Goal: Register for event/course

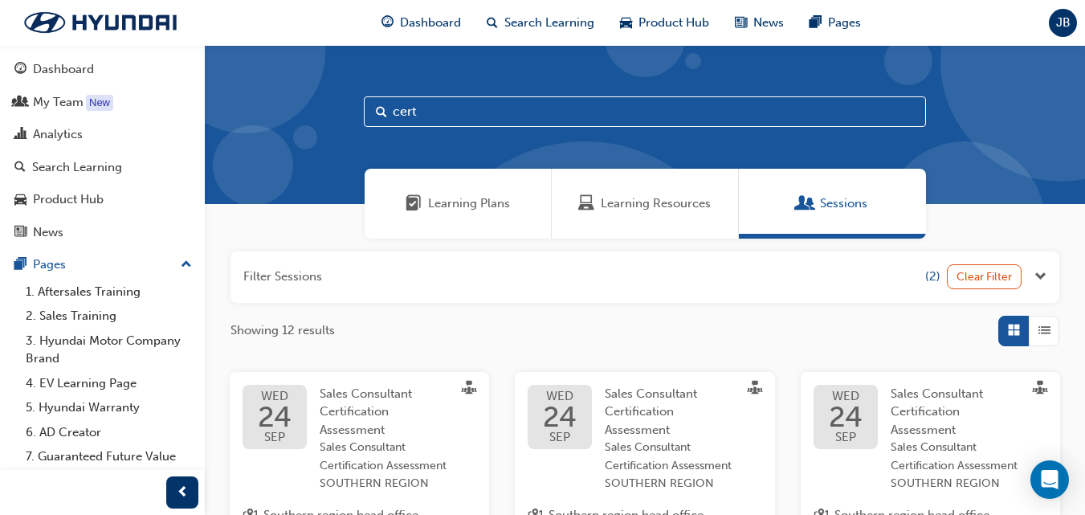
drag, startPoint x: 493, startPoint y: 112, endPoint x: 193, endPoint y: 112, distance: 299.4
type input "palisade"
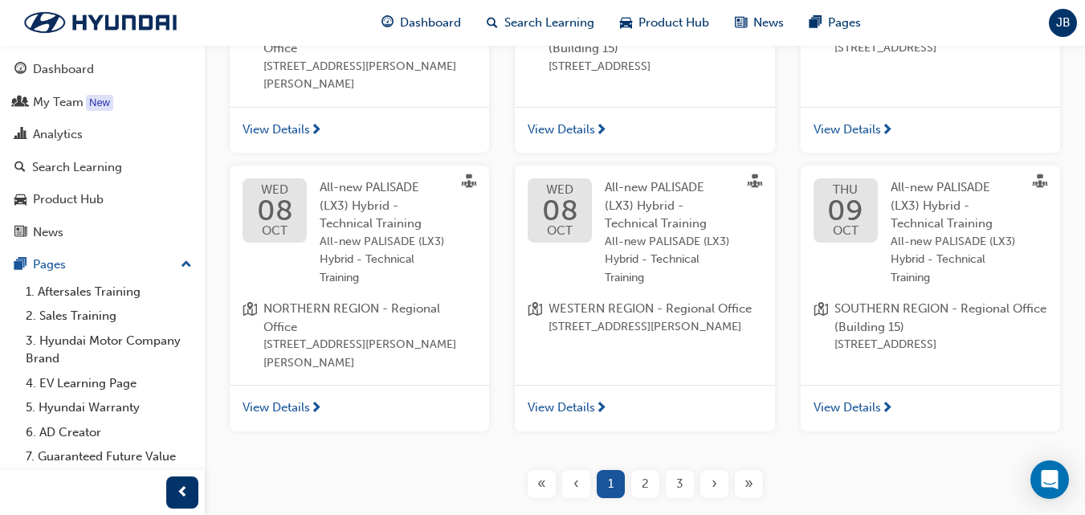
scroll to position [769, 0]
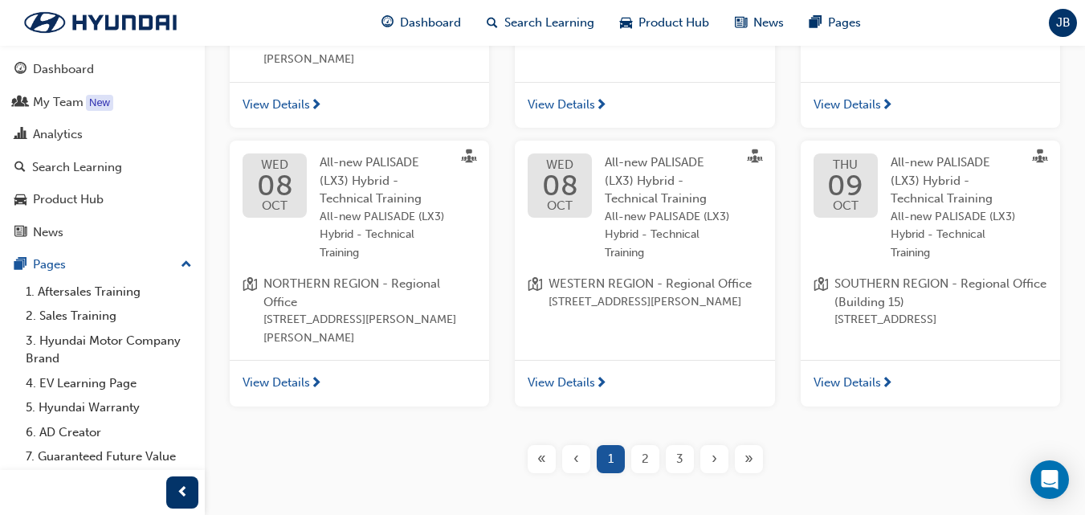
click at [649, 473] on div "2" at bounding box center [645, 459] width 28 height 28
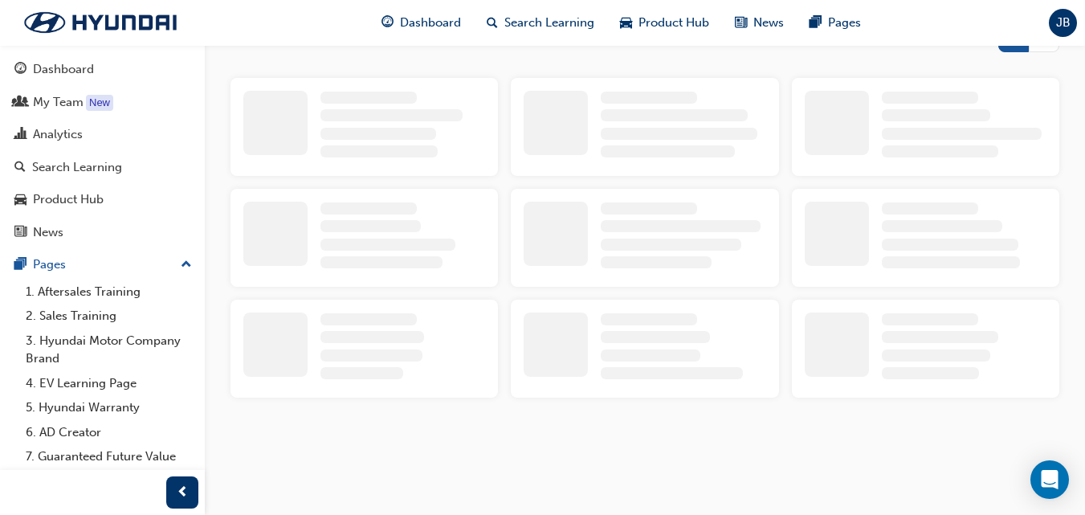
scroll to position [769, 0]
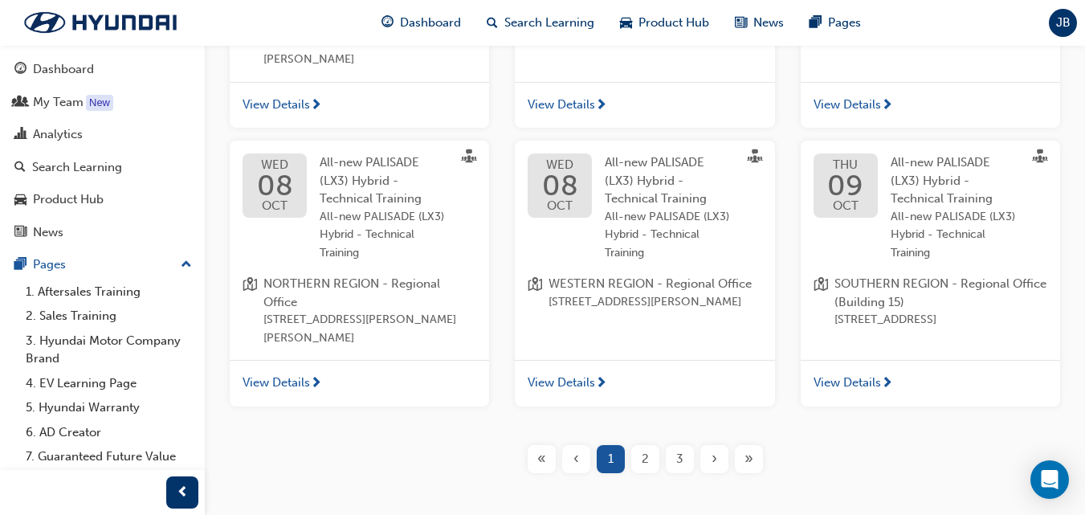
click at [647, 468] on span "2" at bounding box center [644, 459] width 7 height 18
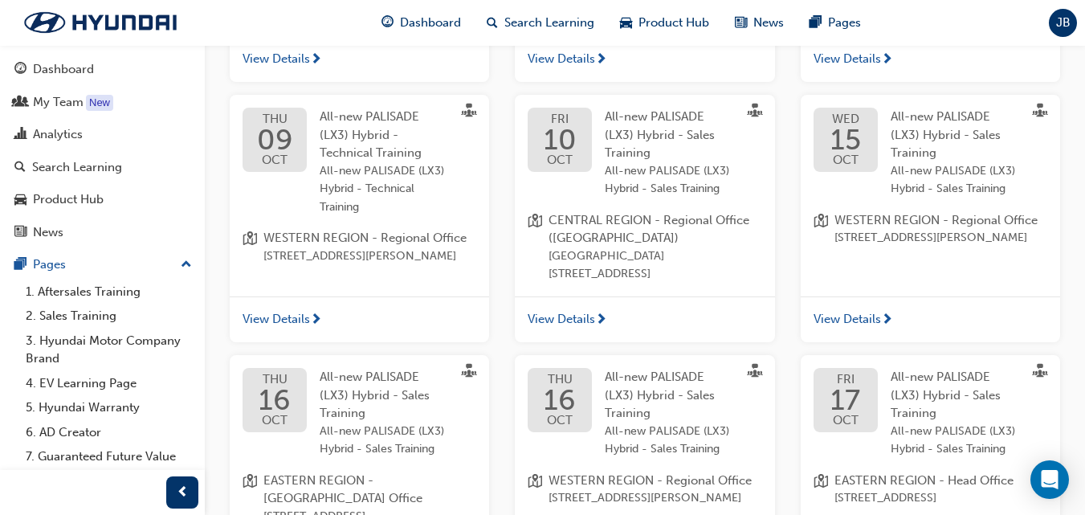
scroll to position [796, 0]
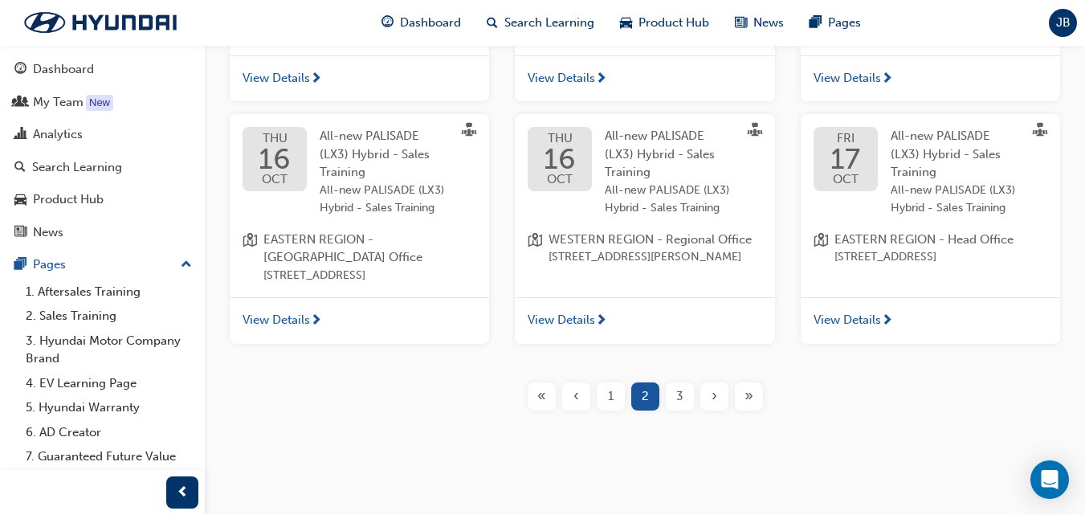
click at [682, 395] on span "3" at bounding box center [679, 396] width 7 height 18
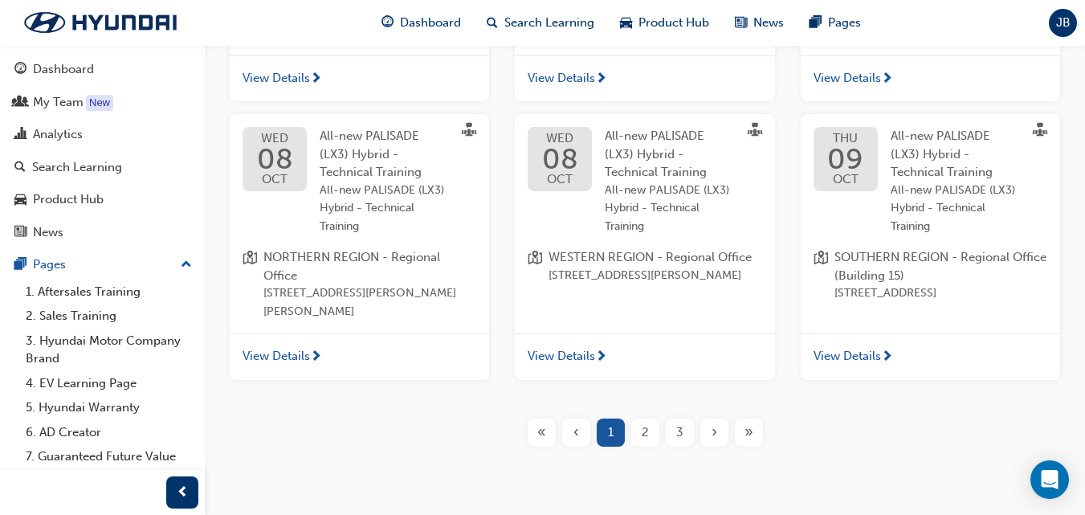
click at [685, 446] on div "3" at bounding box center [680, 432] width 28 height 28
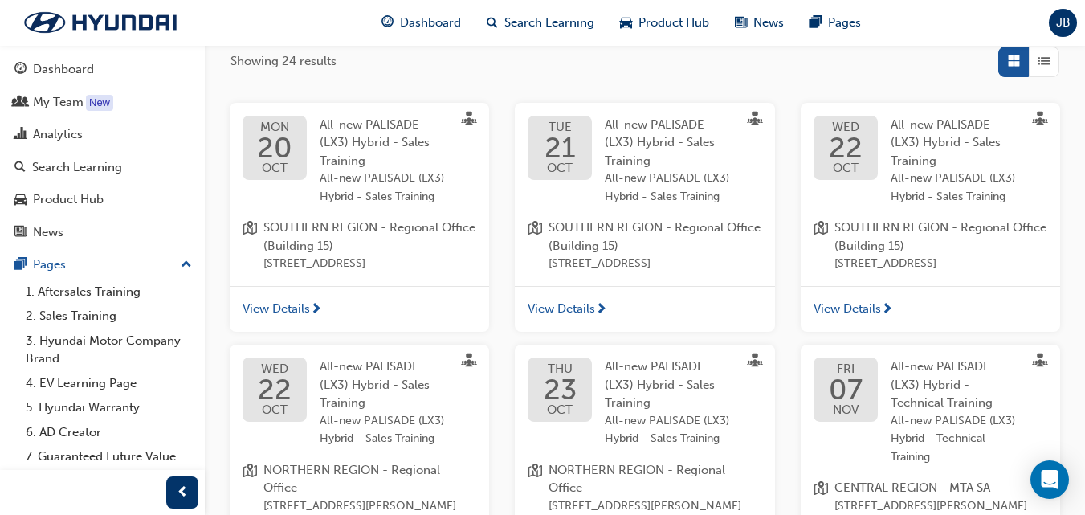
scroll to position [295, 0]
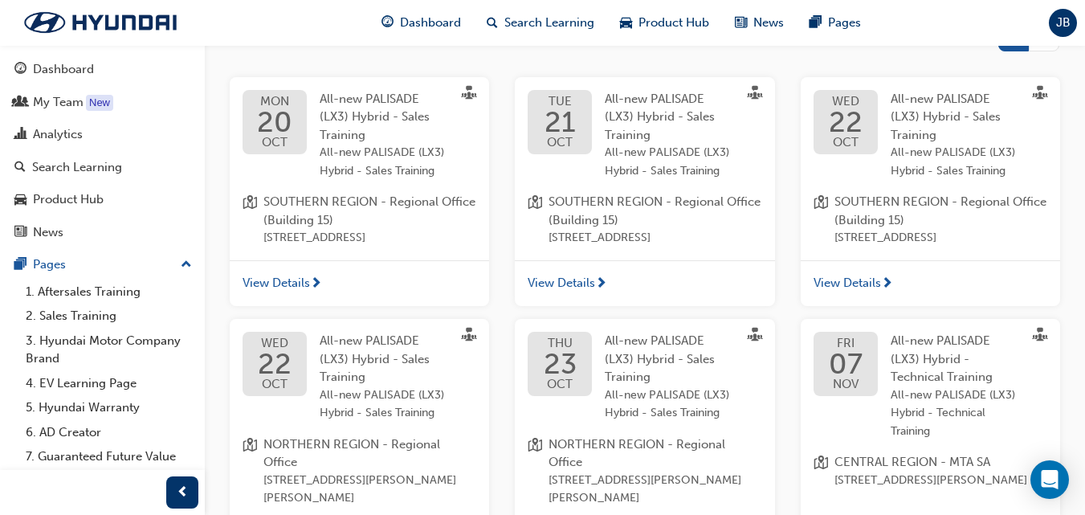
click at [871, 292] on span "View Details" at bounding box center [846, 283] width 67 height 18
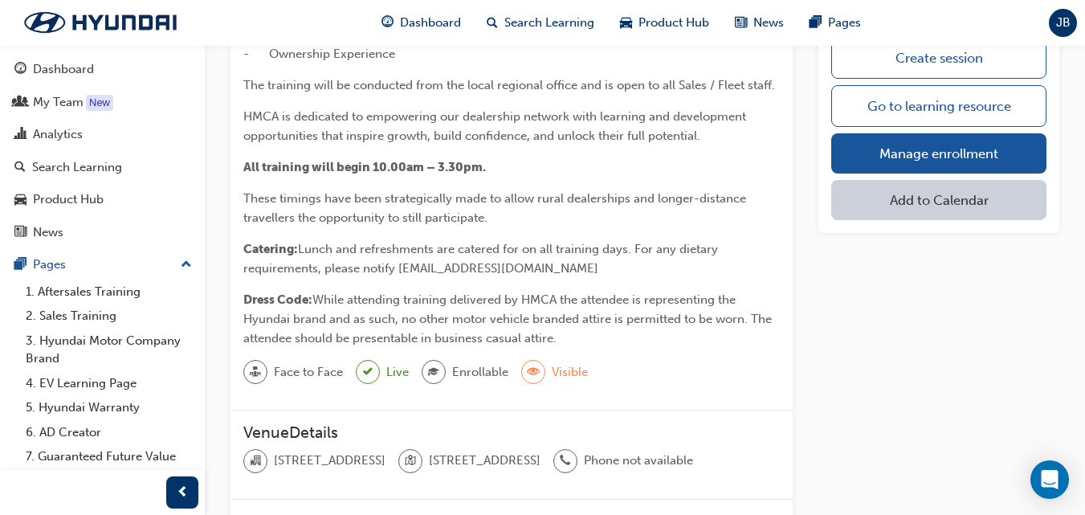
scroll to position [482, 0]
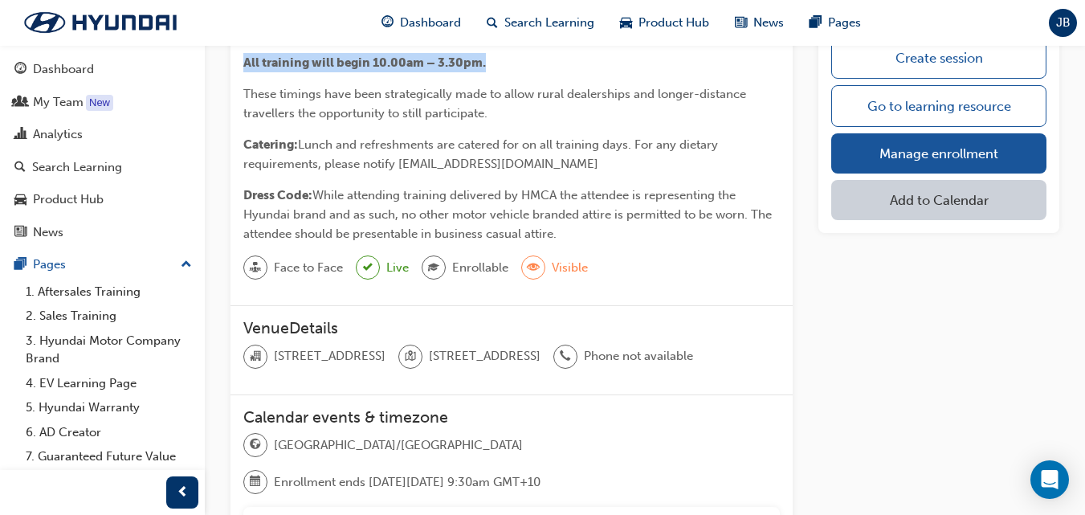
drag, startPoint x: 493, startPoint y: 63, endPoint x: 273, endPoint y: 75, distance: 220.3
click at [247, 72] on p "All training will begin 10.00am – 3.30pm." at bounding box center [511, 62] width 536 height 19
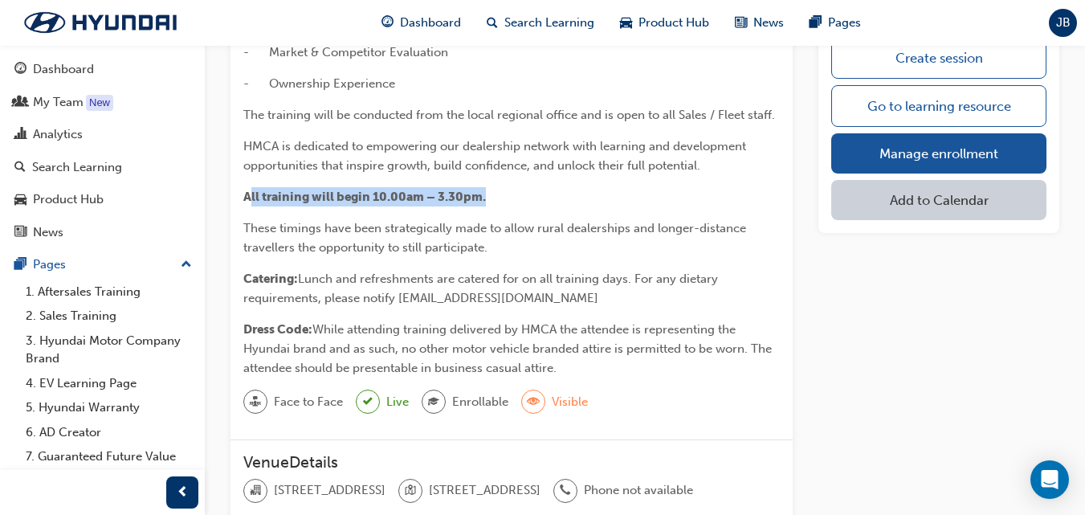
scroll to position [321, 0]
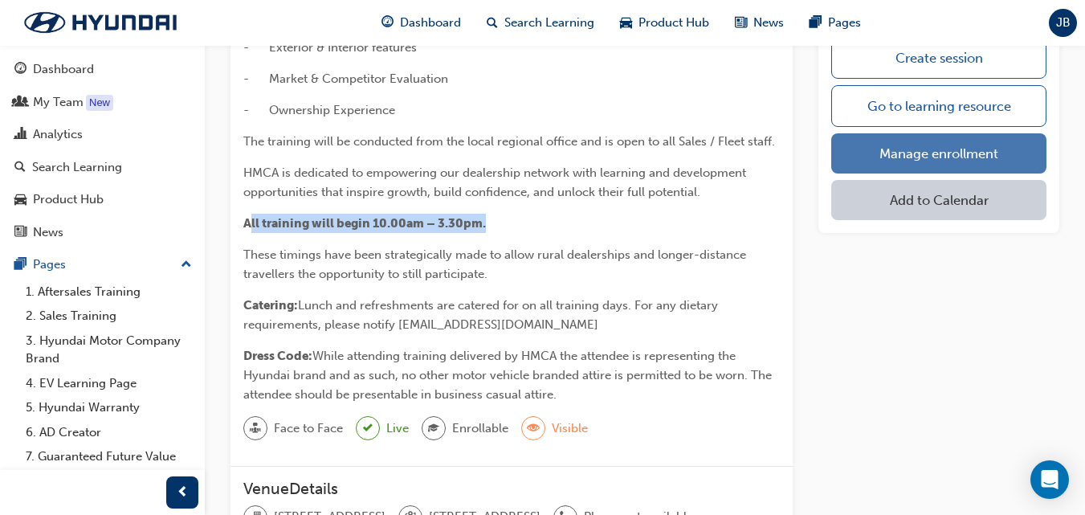
click at [934, 149] on link "Manage enrollment" at bounding box center [938, 153] width 215 height 40
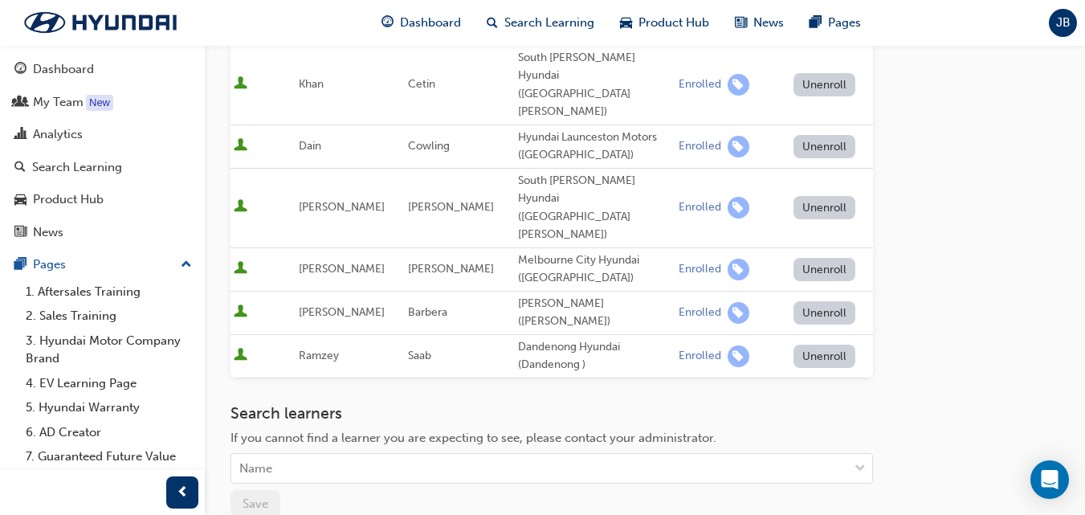
scroll to position [723, 0]
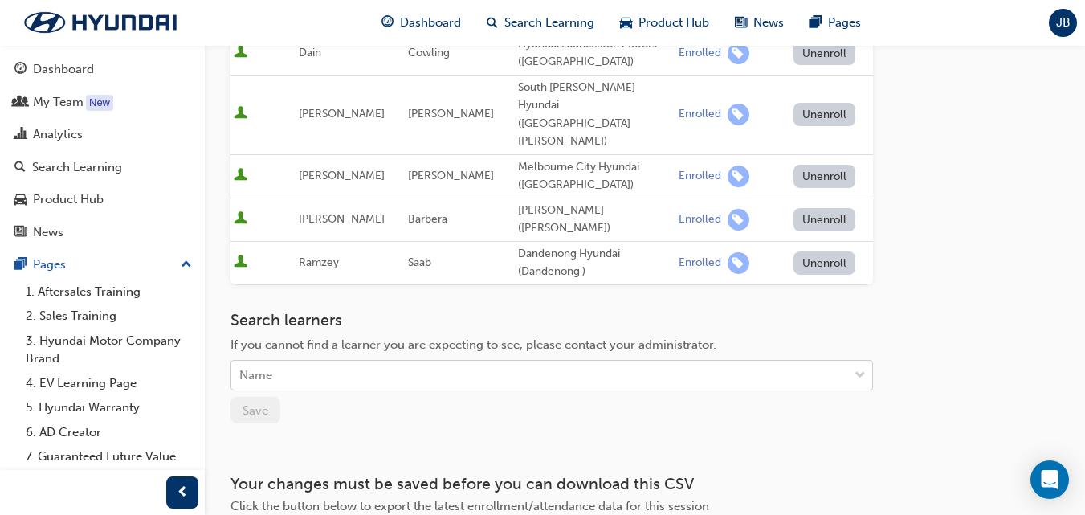
click at [298, 361] on div "Name" at bounding box center [539, 375] width 617 height 28
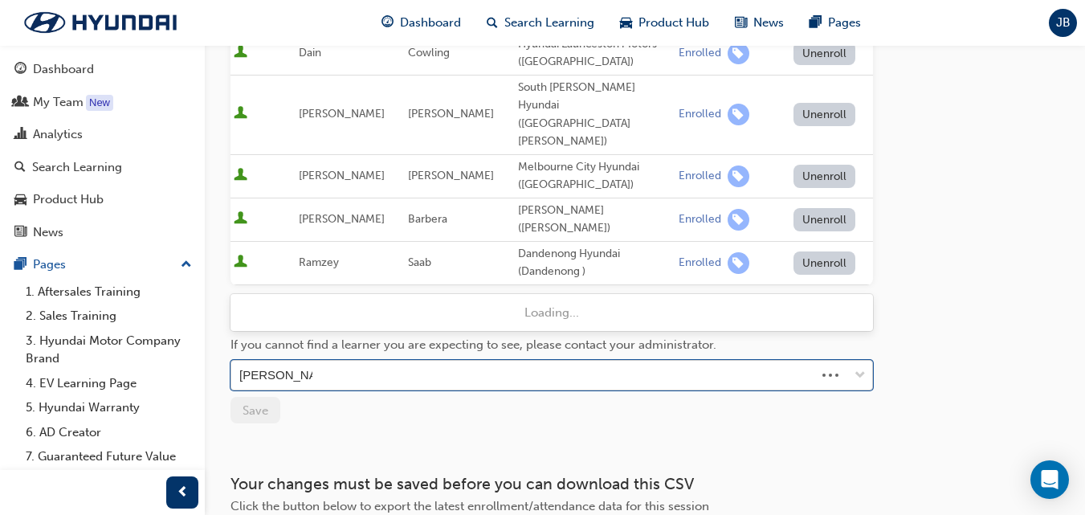
type input "[PERSON_NAME]"
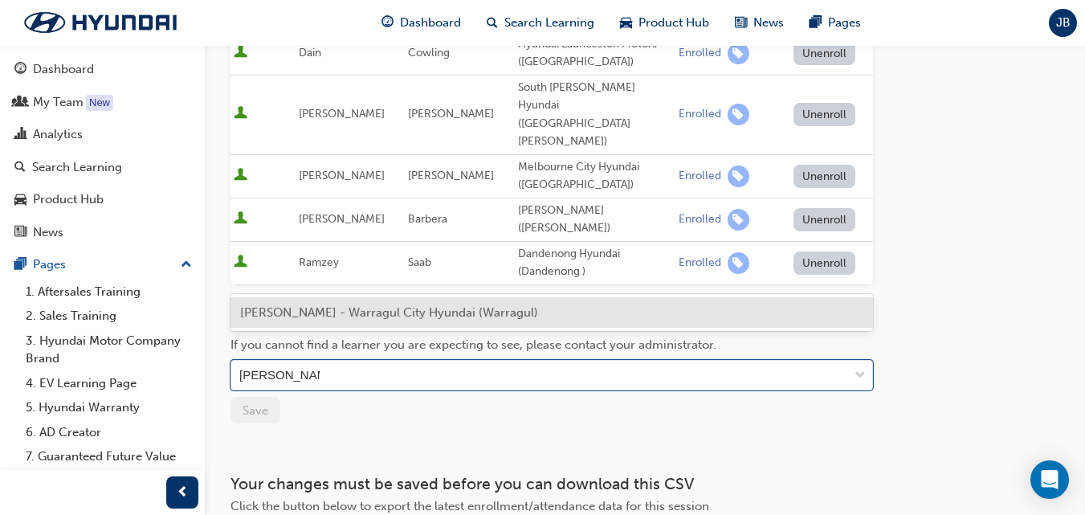
click at [441, 321] on div "[PERSON_NAME] - Warragul City Hyundai (Warragul)" at bounding box center [551, 312] width 642 height 31
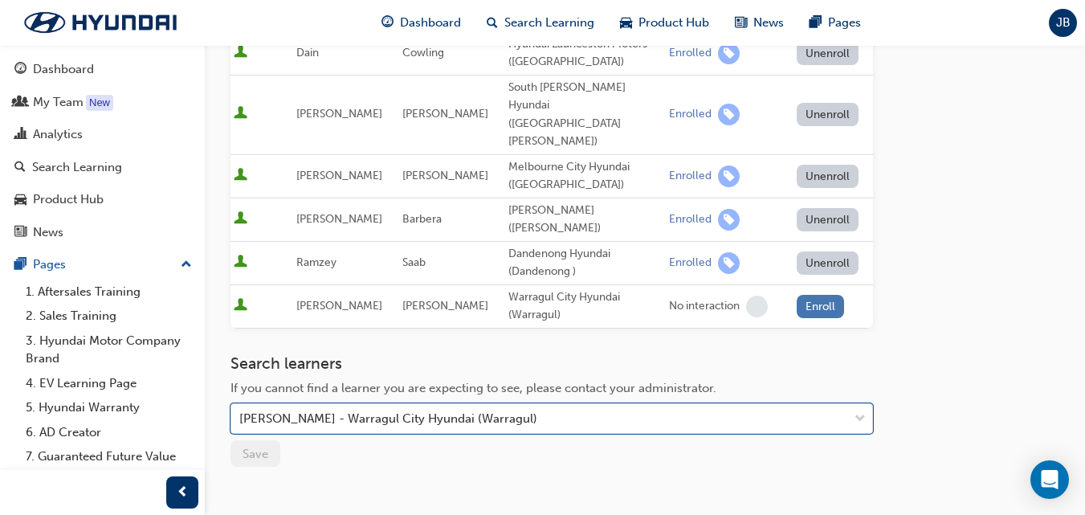
click at [820, 295] on button "Enroll" at bounding box center [820, 306] width 48 height 23
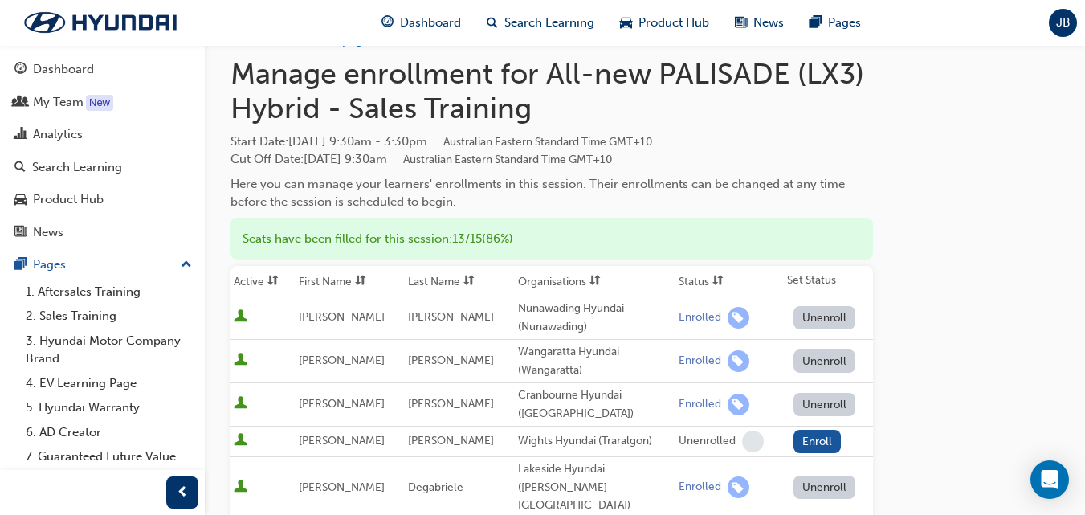
scroll to position [0, 0]
